Goal: Task Accomplishment & Management: Manage account settings

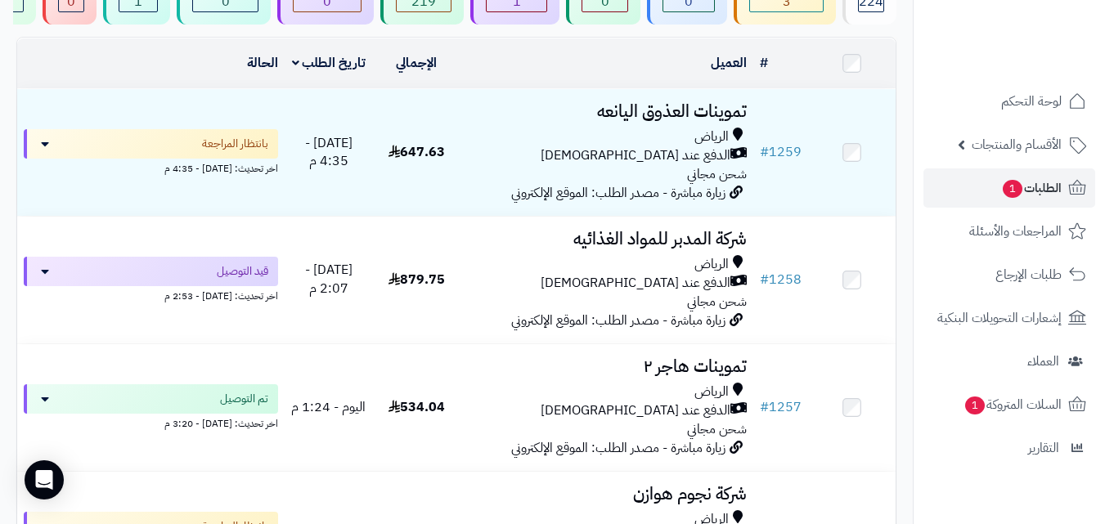
scroll to position [196, 0]
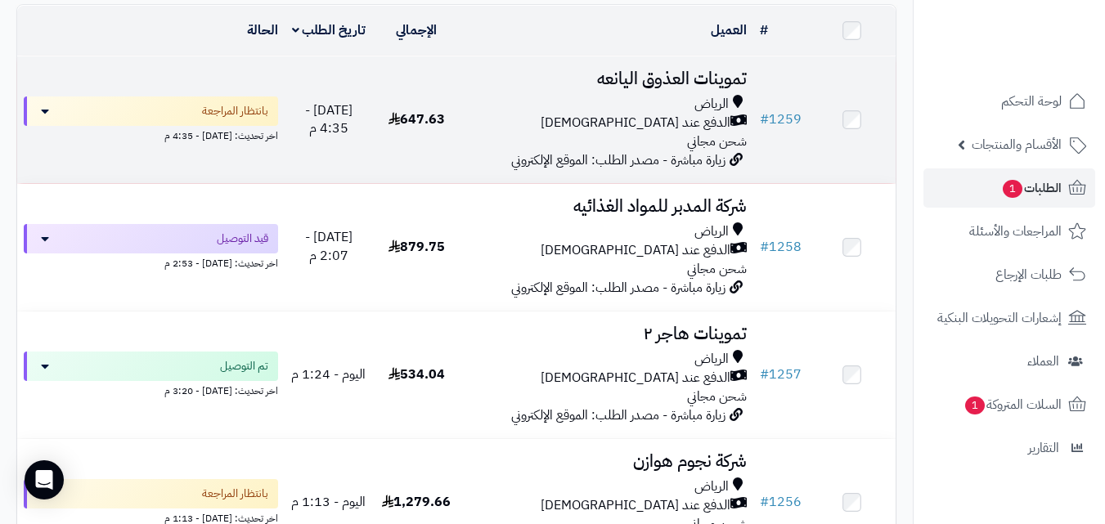
click at [474, 146] on div "[PERSON_NAME] عند الاستلام شحن مجاني" at bounding box center [607, 123] width 280 height 56
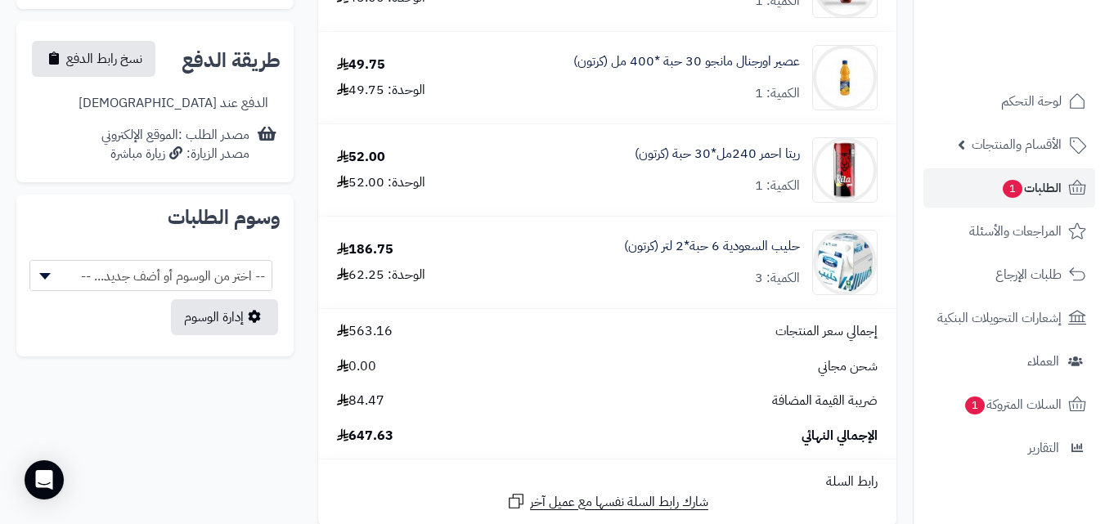
scroll to position [687, 0]
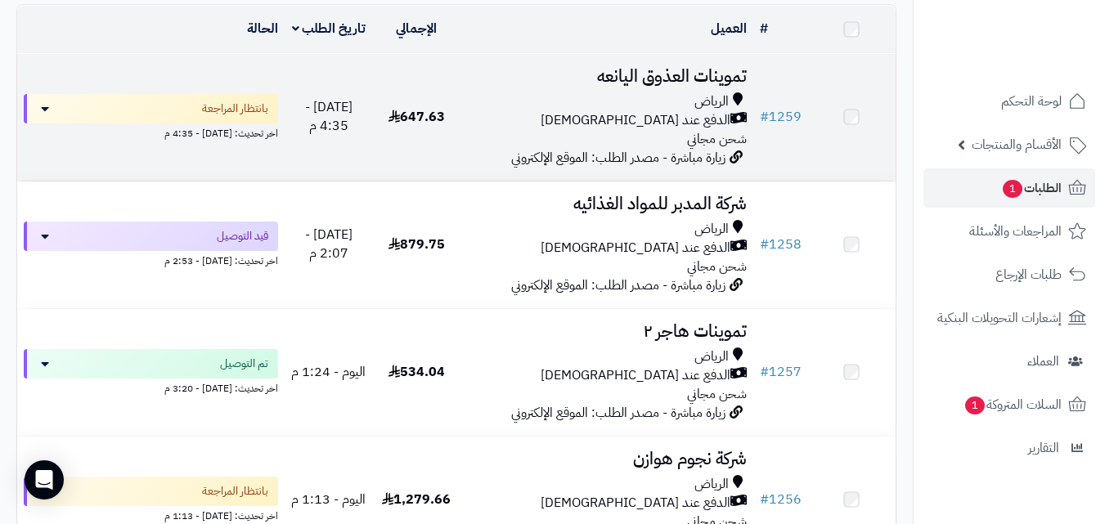
scroll to position [196, 0]
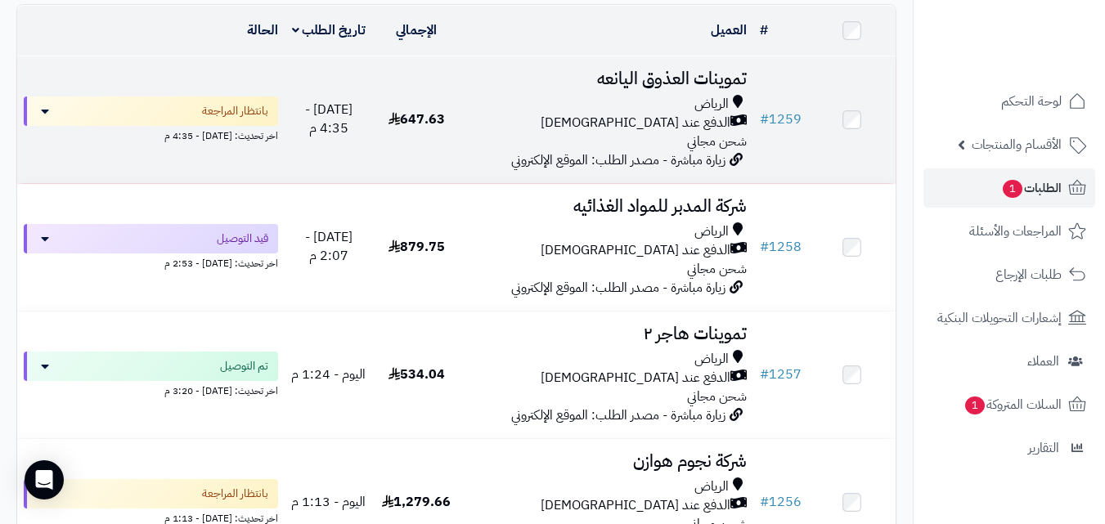
click at [581, 151] on div "الرياض الدفع عند الاستلام شحن مجاني" at bounding box center [607, 123] width 280 height 56
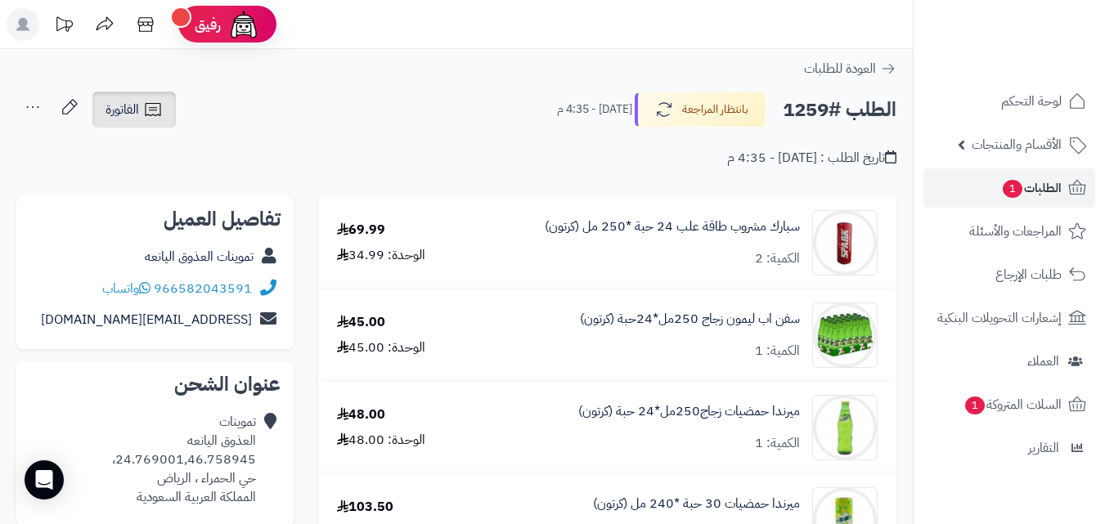
click at [105, 118] on span "الفاتورة" at bounding box center [122, 110] width 34 height 20
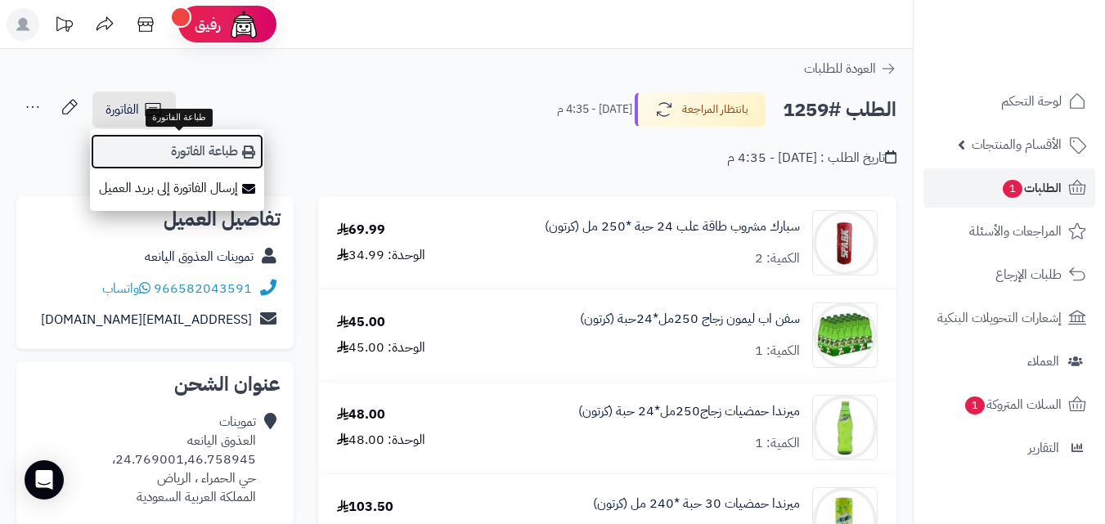
click at [126, 146] on link "طباعة الفاتورة" at bounding box center [177, 151] width 174 height 37
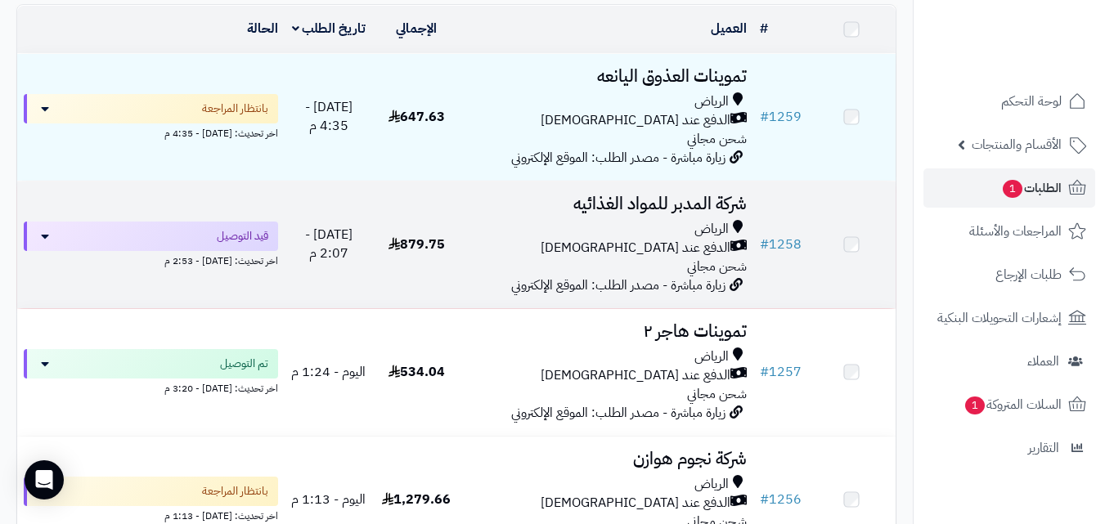
scroll to position [196, 0]
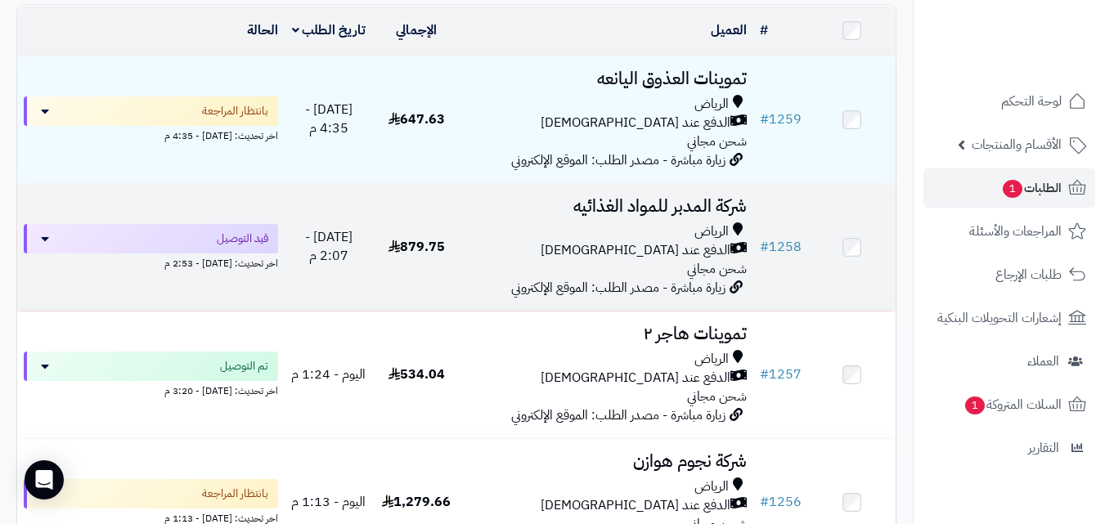
click at [245, 263] on div "اخر تحديث: [DATE] - 2:53 م" at bounding box center [151, 262] width 254 height 17
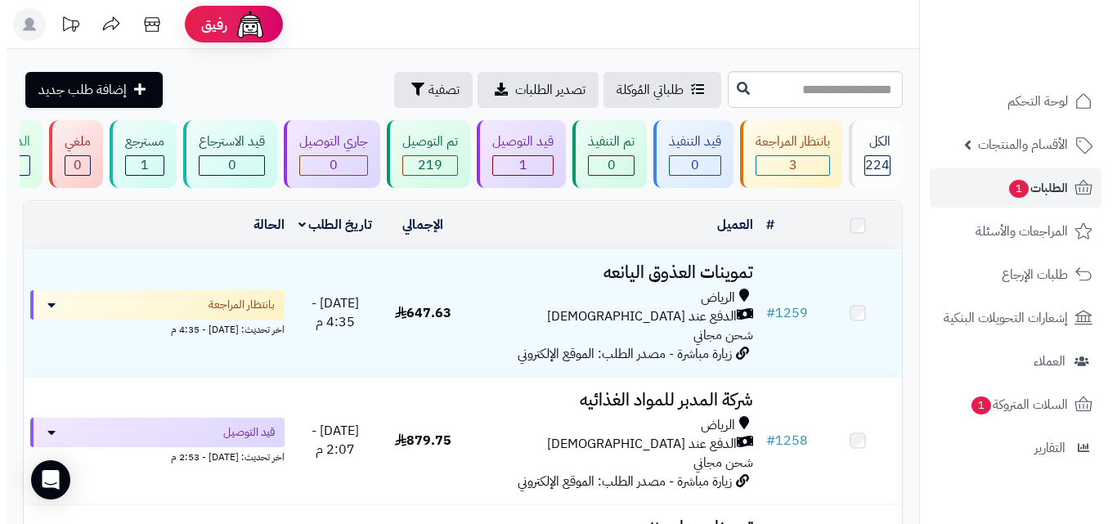
scroll to position [196, 0]
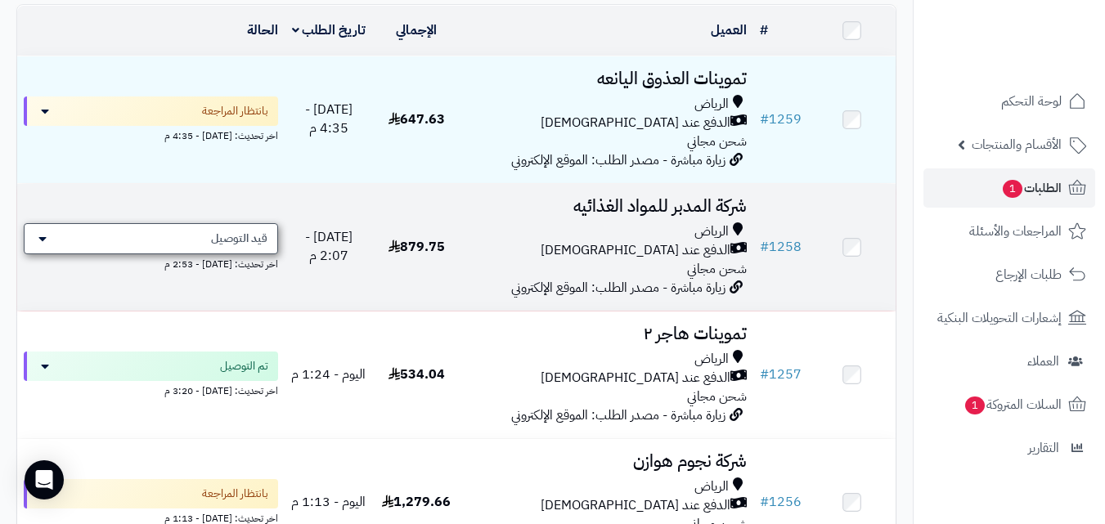
click at [130, 243] on div "قيد التوصيل" at bounding box center [151, 238] width 254 height 31
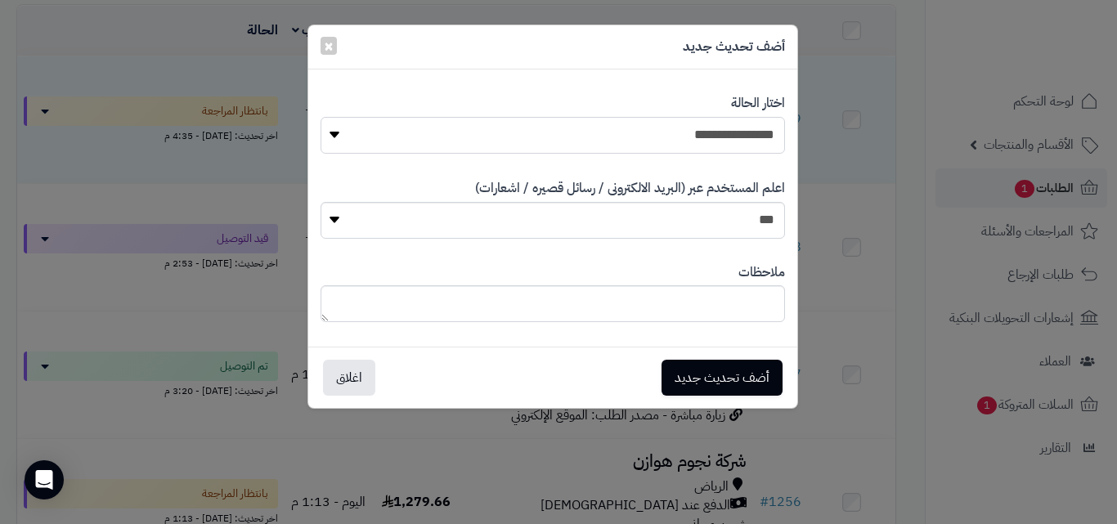
click at [728, 139] on select "**********" at bounding box center [553, 135] width 465 height 37
select select "**"
click at [321, 117] on select "**********" at bounding box center [553, 135] width 465 height 37
click at [734, 373] on button "أضف تحديث جديد" at bounding box center [722, 377] width 121 height 36
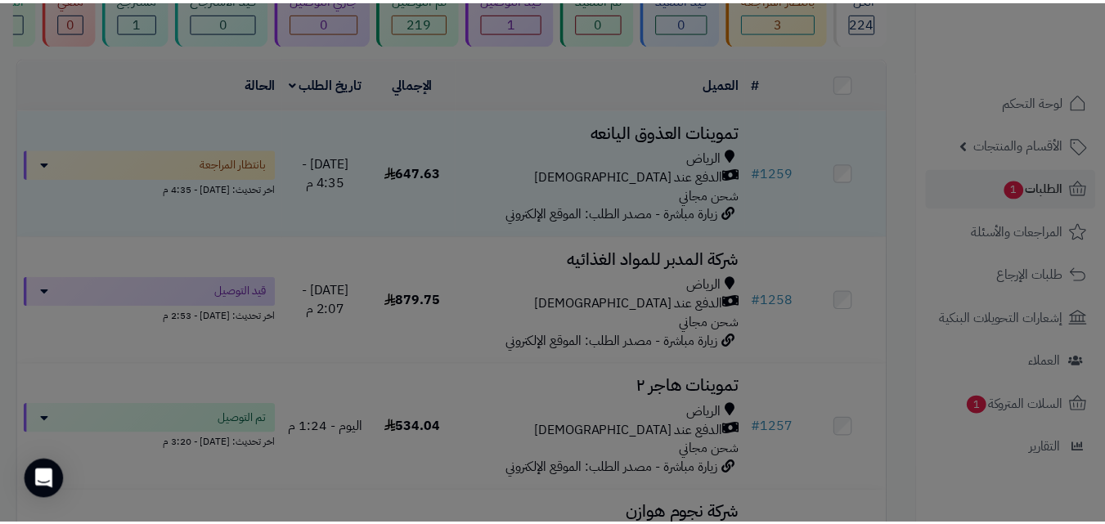
scroll to position [249, 0]
